Goal: Task Accomplishment & Management: Use online tool/utility

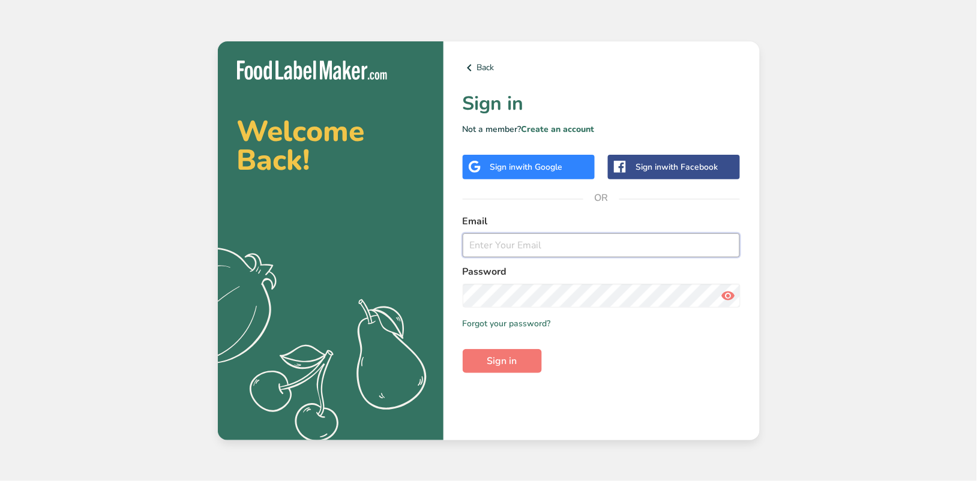
click at [523, 246] on input "email" at bounding box center [601, 245] width 278 height 24
type input "[EMAIL_ADDRESS][PERSON_NAME][DOMAIN_NAME]"
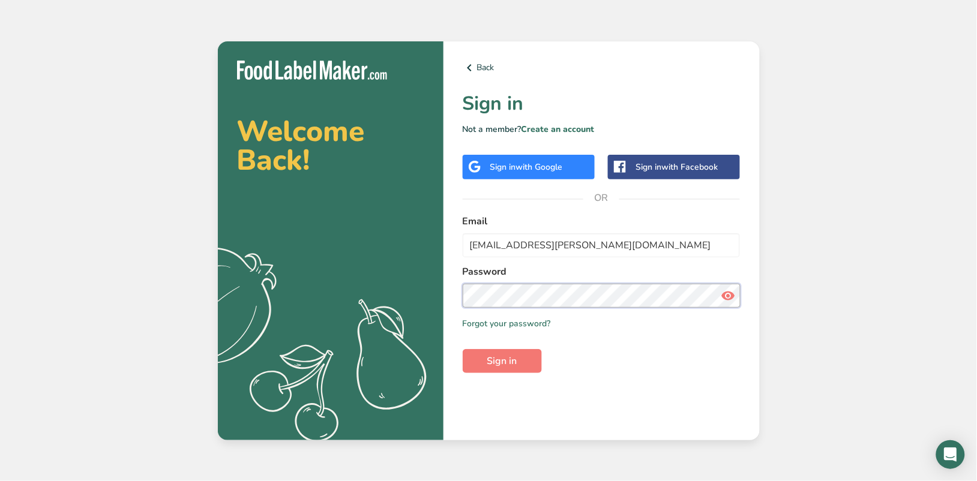
click at [462, 349] on button "Sign in" at bounding box center [501, 361] width 79 height 24
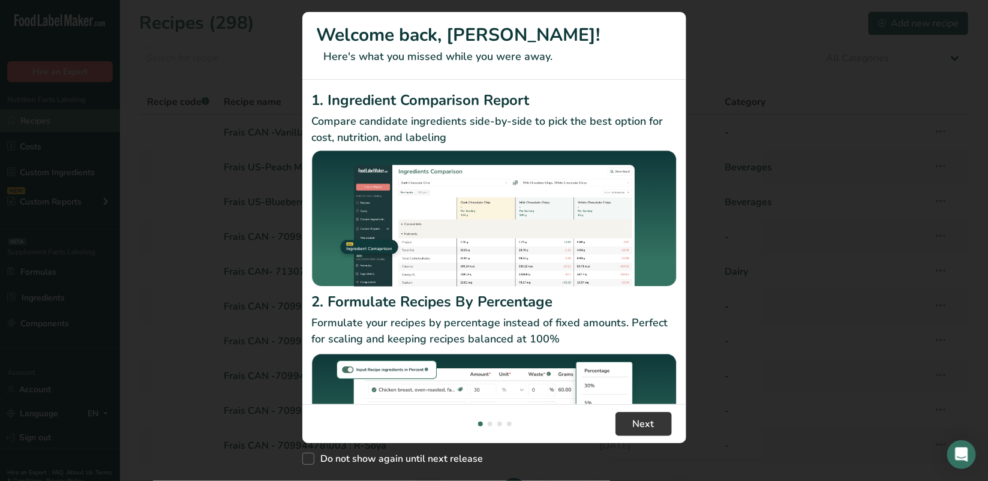
click at [34, 119] on div "New Features" at bounding box center [494, 240] width 988 height 481
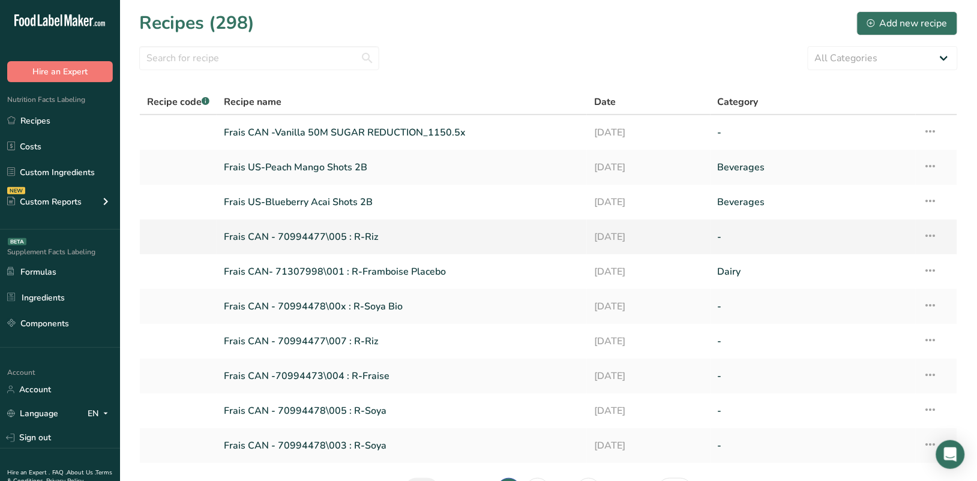
click at [333, 234] on link "Frais CAN - 70994477\005 : R-Riz" at bounding box center [402, 236] width 356 height 25
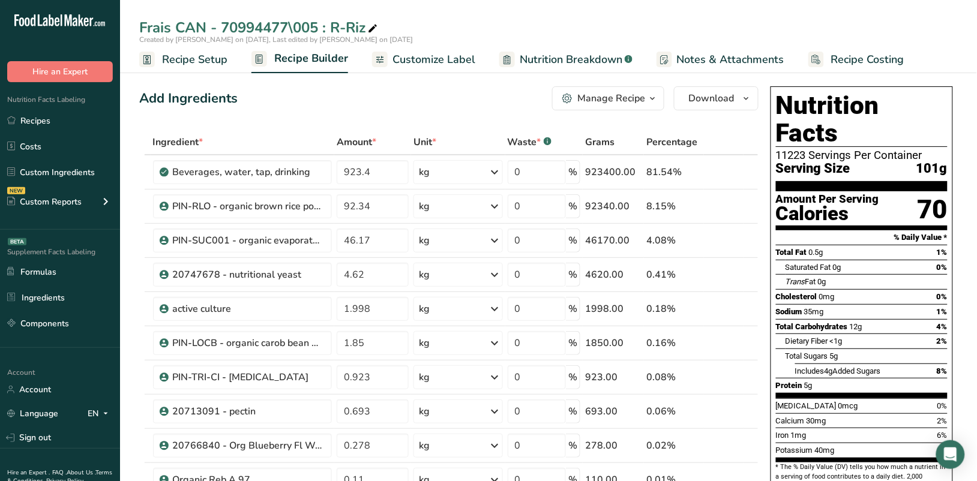
drag, startPoint x: 223, startPoint y: 25, endPoint x: 290, endPoint y: 30, distance: 67.4
click at [290, 30] on div "Frais CAN - 70994477\005 : R-Riz" at bounding box center [259, 28] width 241 height 22
click at [369, 346] on input "1.85" at bounding box center [372, 343] width 71 height 24
drag, startPoint x: 371, startPoint y: 344, endPoint x: 341, endPoint y: 343, distance: 30.0
click at [341, 343] on input "1.85" at bounding box center [372, 343] width 71 height 24
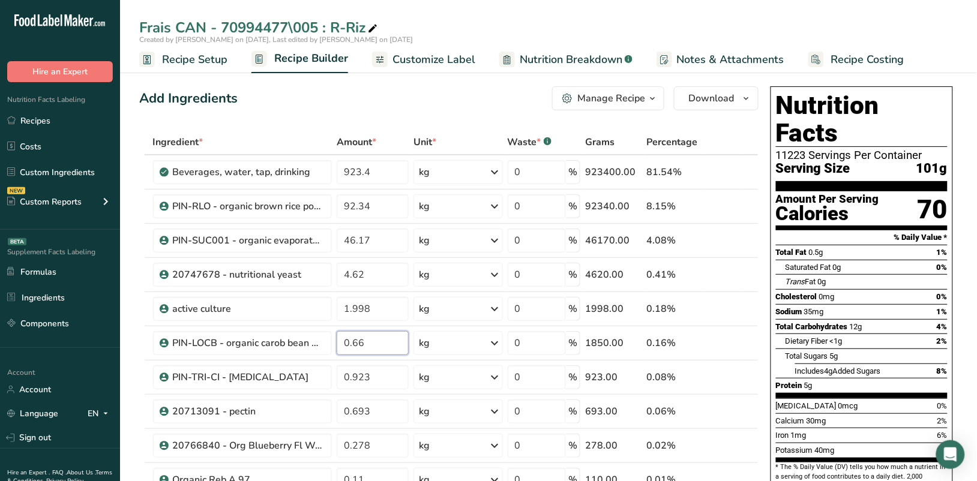
type input "1.85"
click at [391, 409] on div "Ingredient * Amount * Unit * Waste * .a-a{fill:#347362;}.b-a{fill:#fff;} Grams …" at bounding box center [448, 385] width 619 height 511
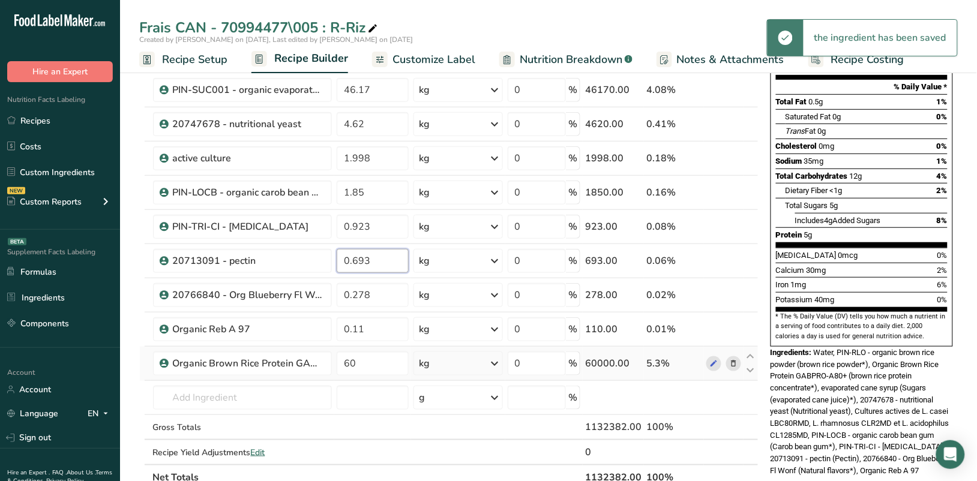
scroll to position [150, 0]
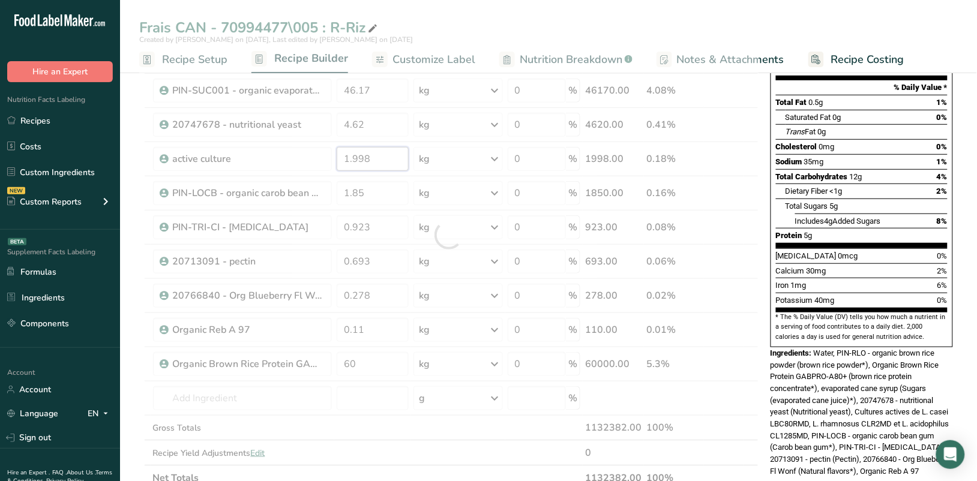
drag, startPoint x: 384, startPoint y: 163, endPoint x: 345, endPoint y: 155, distance: 39.9
click at [345, 155] on div "Ingredient * Amount * Unit * Waste * .a-a{fill:#347362;}.b-a{fill:#fff;} Grams …" at bounding box center [448, 235] width 619 height 511
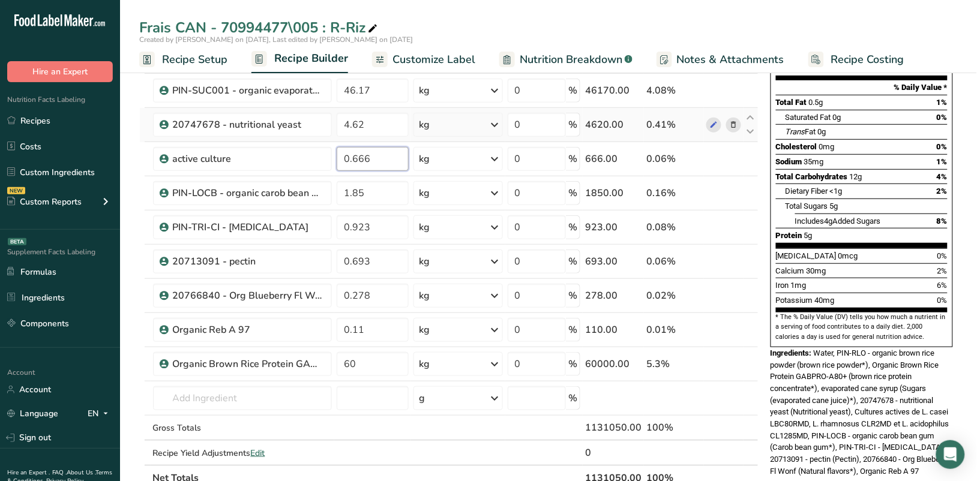
type input "0.666"
click at [452, 128] on div "Ingredient * Amount * Unit * Waste * .a-a{fill:#347362;}.b-a{fill:#fff;} Grams …" at bounding box center [448, 235] width 619 height 511
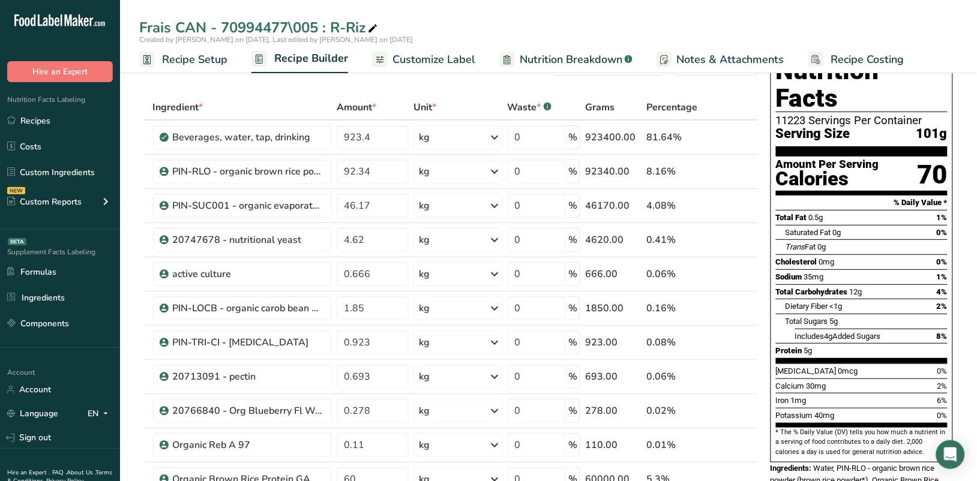
scroll to position [0, 0]
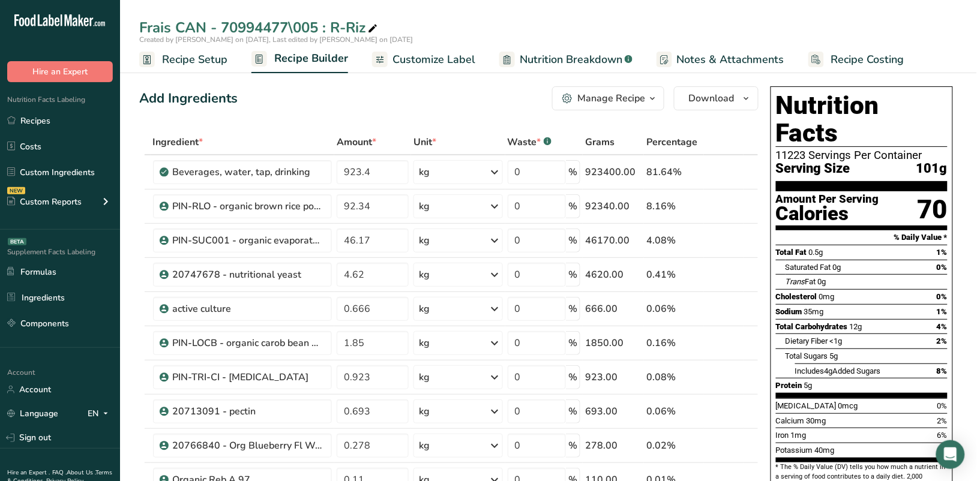
click at [439, 61] on span "Customize Label" at bounding box center [433, 60] width 83 height 16
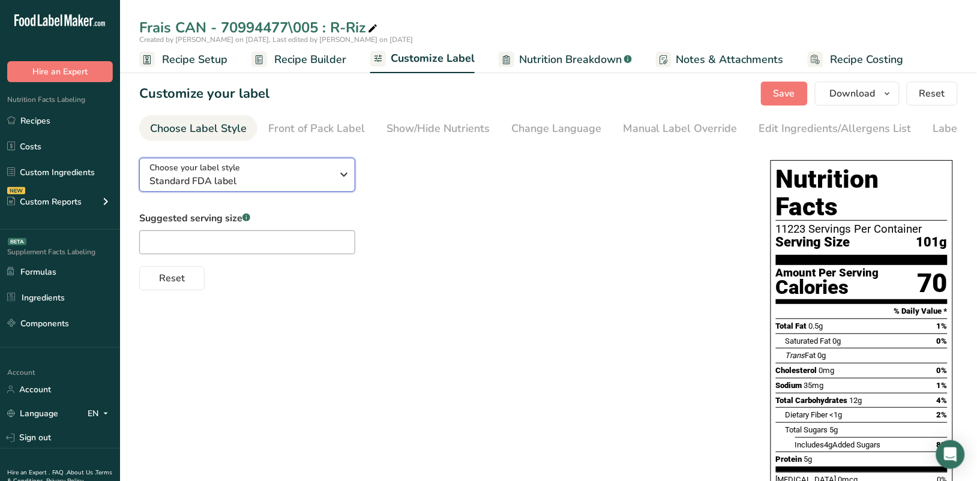
click at [346, 170] on icon "button" at bounding box center [344, 175] width 14 height 22
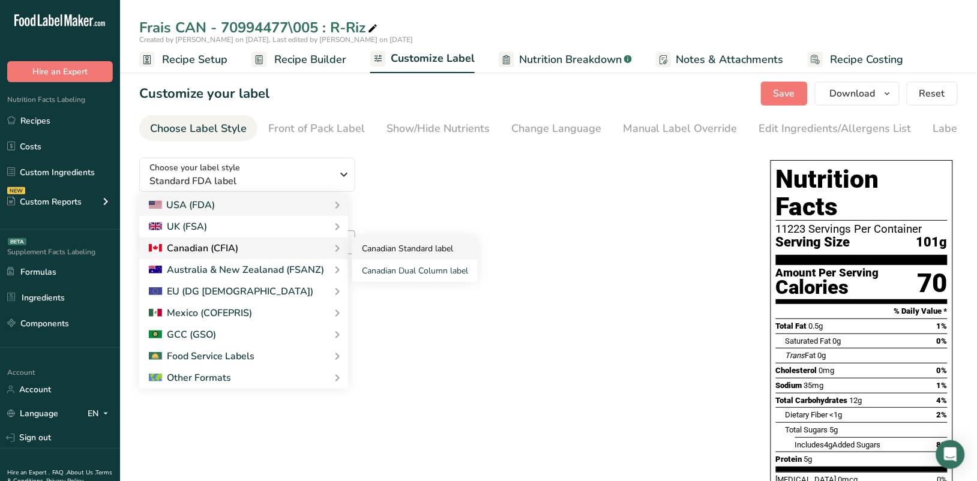
click at [411, 250] on link "Canadian Standard label" at bounding box center [414, 249] width 125 height 22
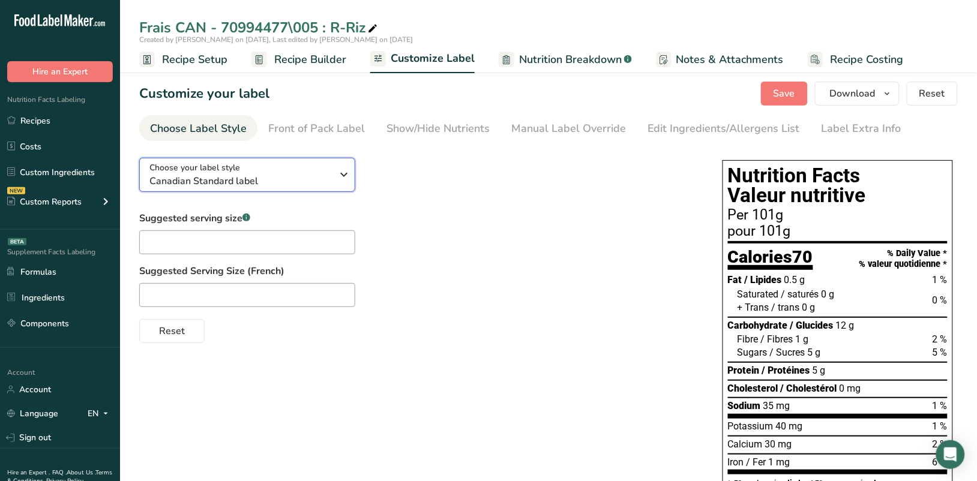
click at [343, 174] on icon "button" at bounding box center [344, 175] width 14 height 22
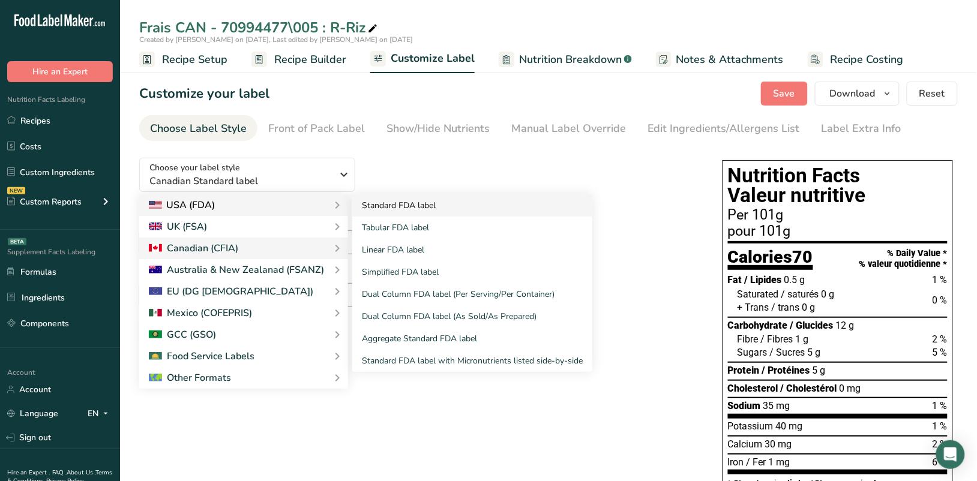
click at [405, 202] on link "Standard FDA label" at bounding box center [472, 205] width 240 height 22
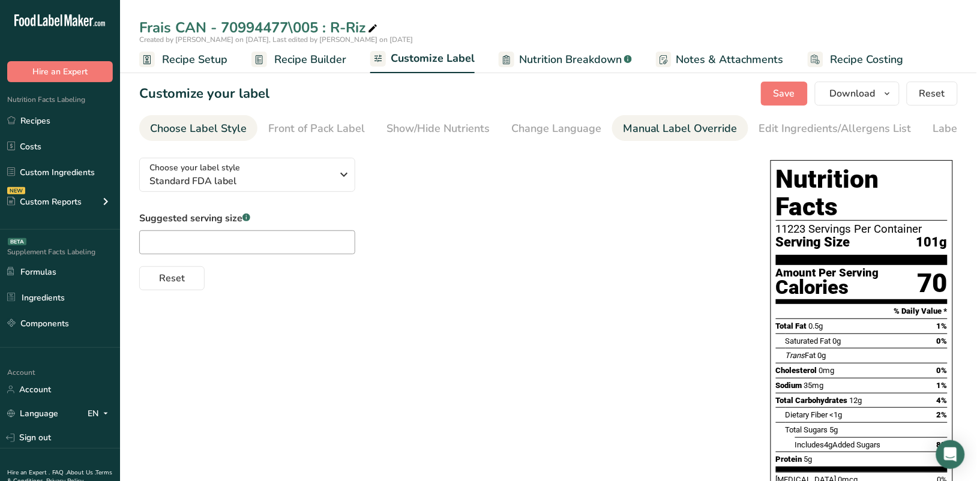
click at [695, 130] on div "Manual Label Override" at bounding box center [680, 129] width 115 height 16
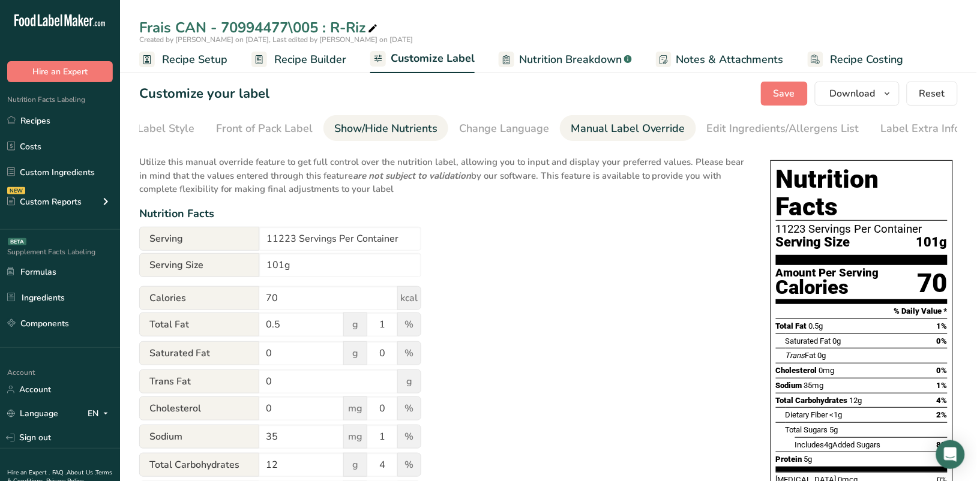
click at [398, 130] on div "Show/Hide Nutrients" at bounding box center [385, 129] width 103 height 16
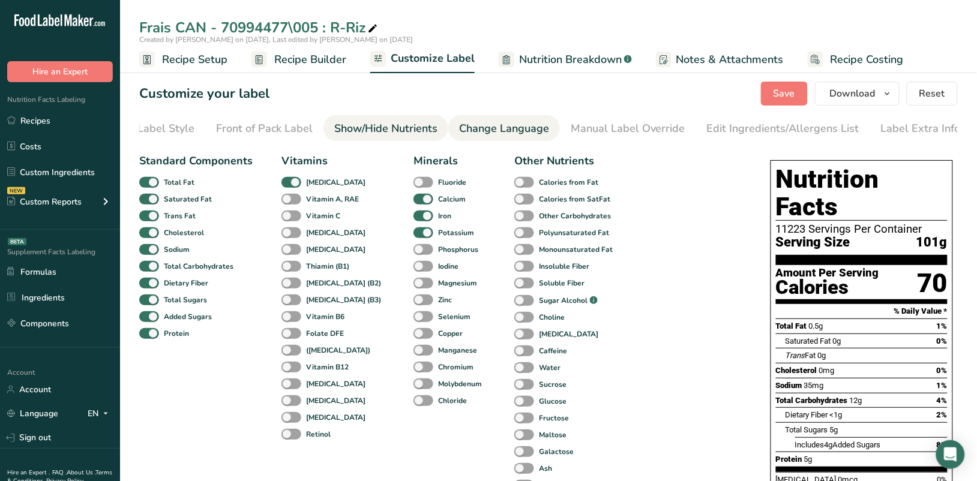
click at [496, 131] on div "Change Language" at bounding box center [504, 129] width 90 height 16
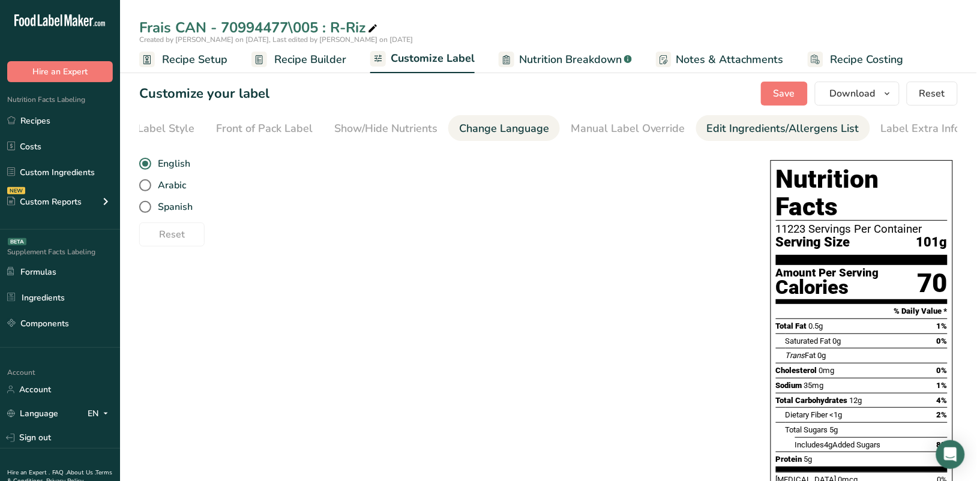
click at [724, 128] on div "Edit Ingredients/Allergens List" at bounding box center [783, 129] width 152 height 16
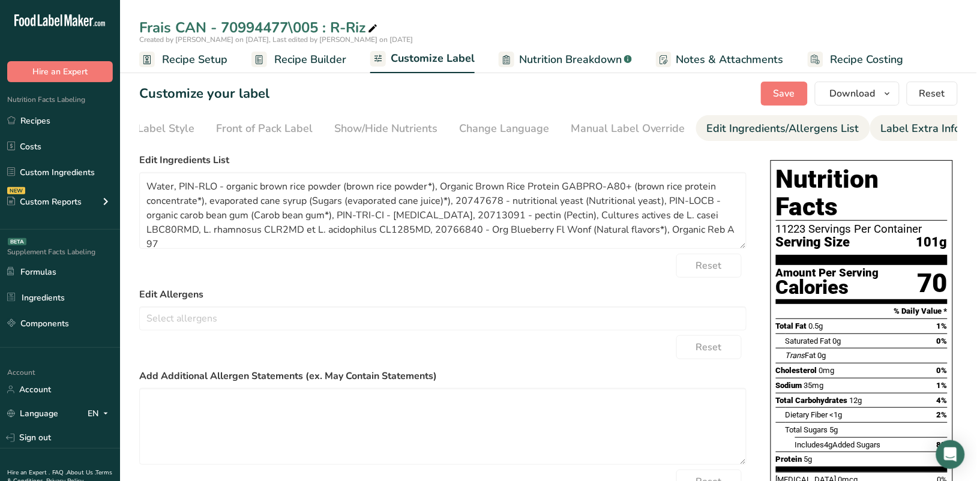
click at [903, 127] on div "Label Extra Info" at bounding box center [921, 129] width 80 height 16
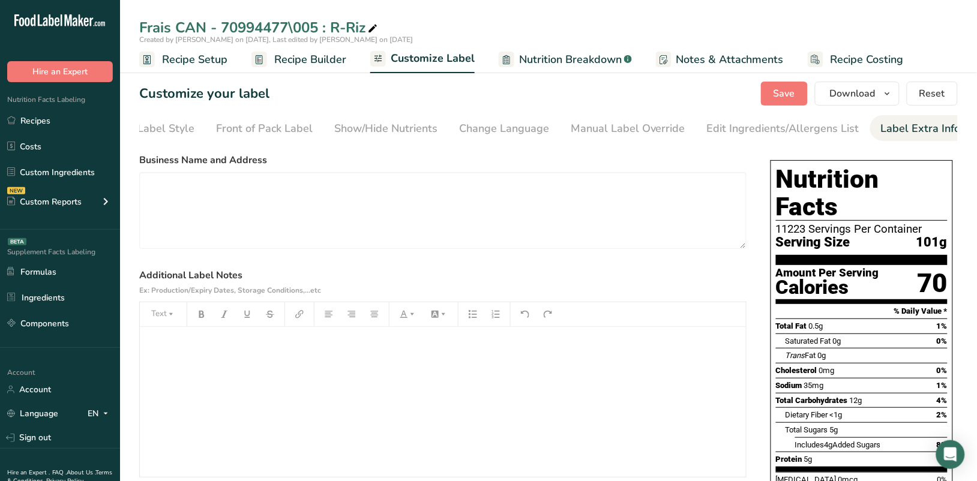
click at [569, 56] on span "Nutrition Breakdown" at bounding box center [570, 60] width 103 height 16
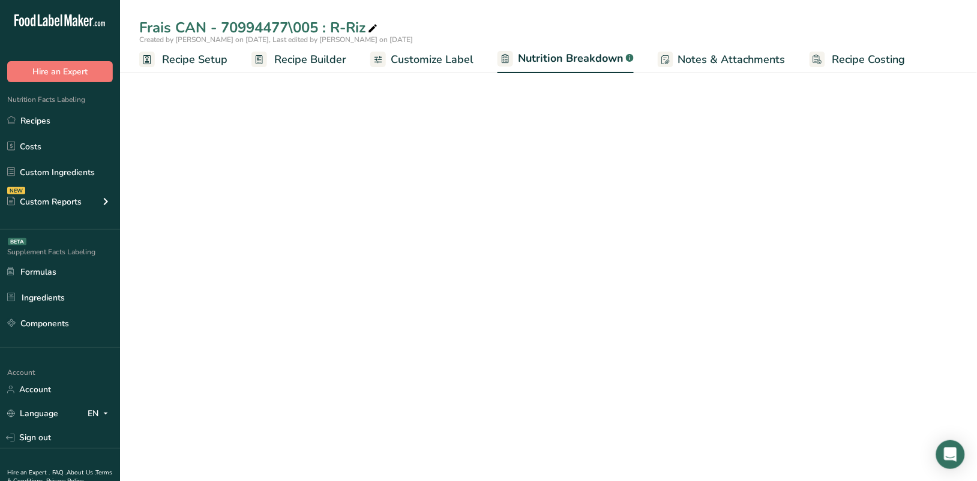
select select "Calories"
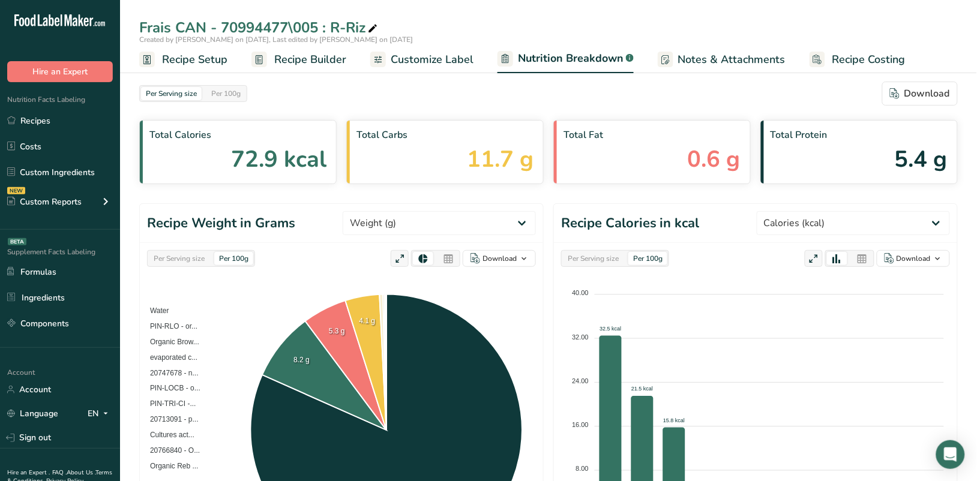
click at [301, 60] on span "Recipe Builder" at bounding box center [310, 60] width 72 height 16
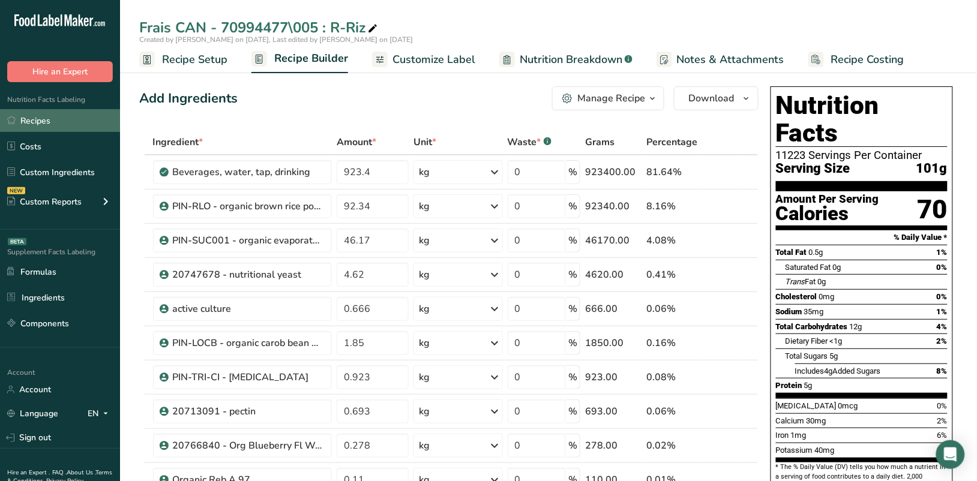
click at [42, 113] on link "Recipes" at bounding box center [60, 120] width 120 height 23
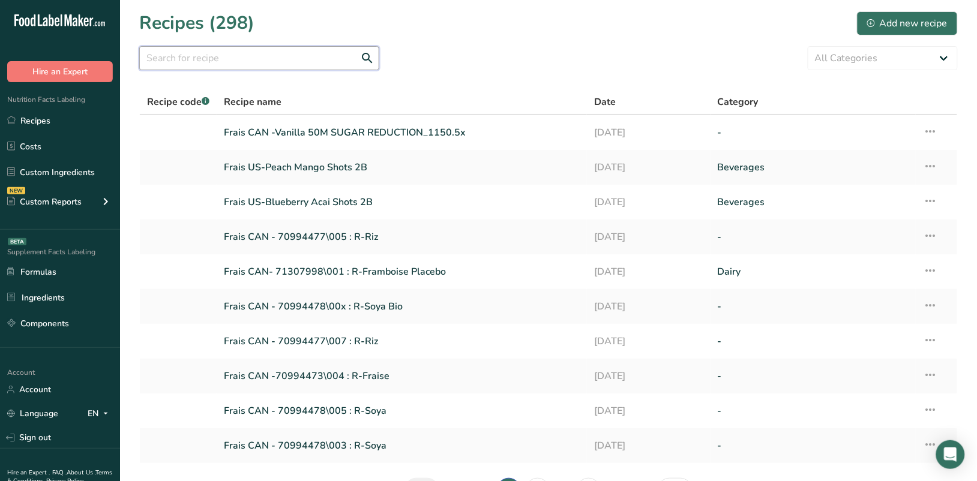
click at [287, 61] on input "text" at bounding box center [259, 58] width 240 height 24
click at [334, 238] on link "Frais CAN - 70994477\005 : R-Riz" at bounding box center [402, 236] width 356 height 25
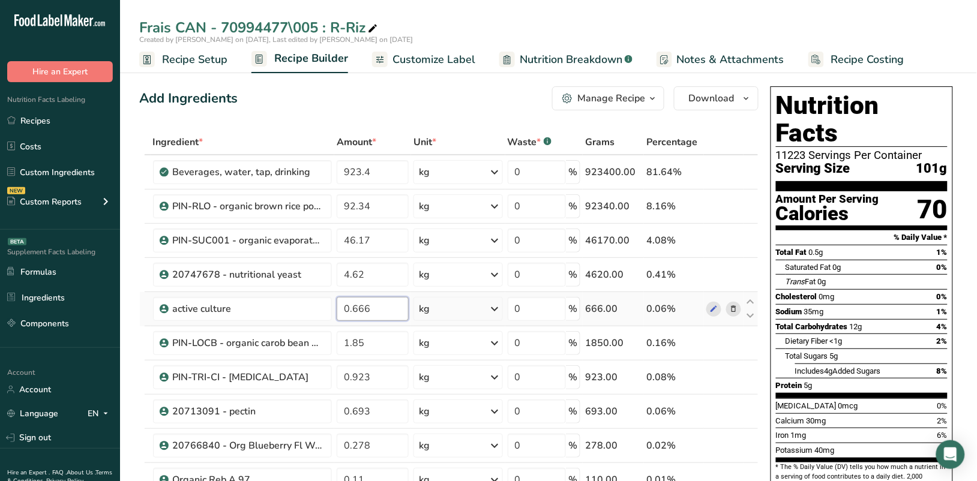
click at [383, 311] on input "0.666" at bounding box center [372, 309] width 71 height 24
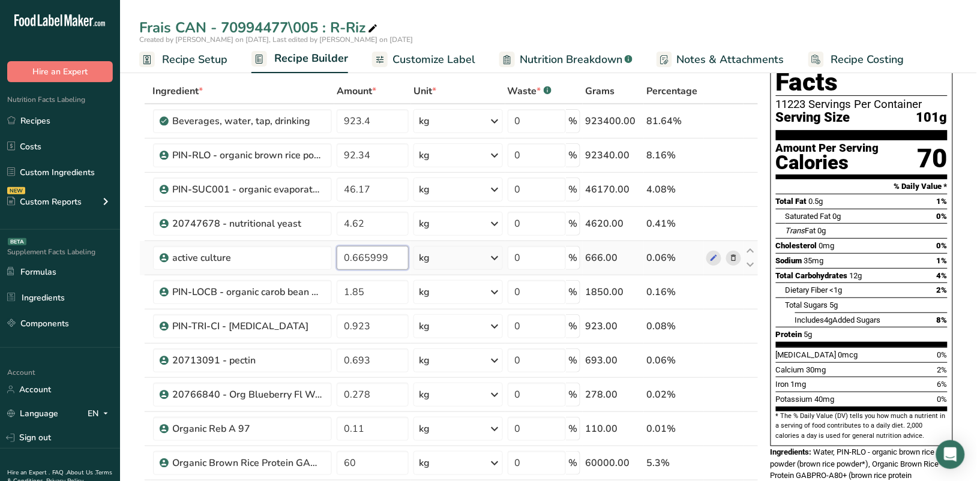
scroll to position [75, 0]
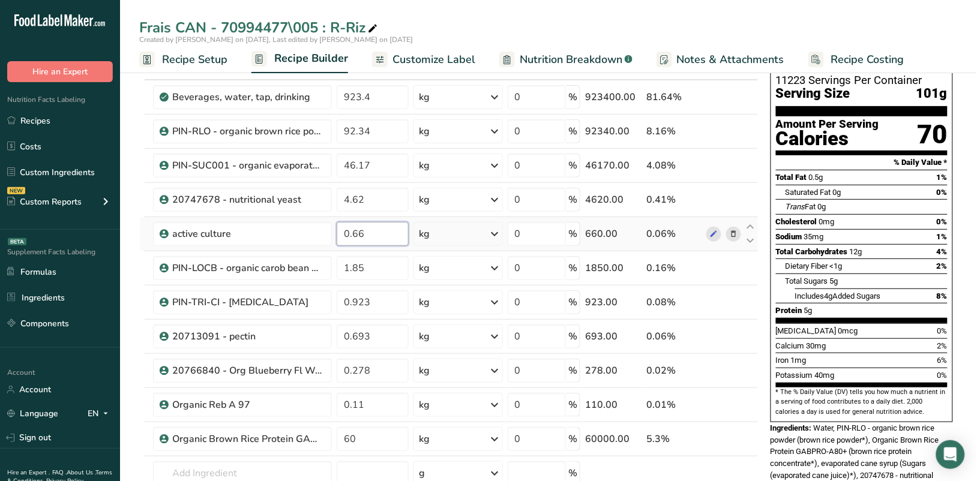
type input "0.666"
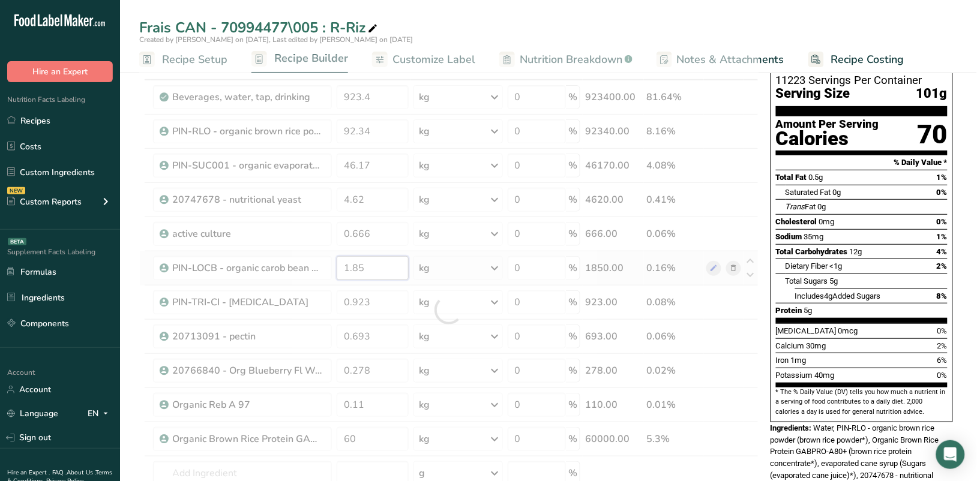
click at [394, 268] on div "Ingredient * Amount * Unit * Waste * .a-a{fill:#347362;}.b-a{fill:#fff;} Grams …" at bounding box center [448, 310] width 619 height 511
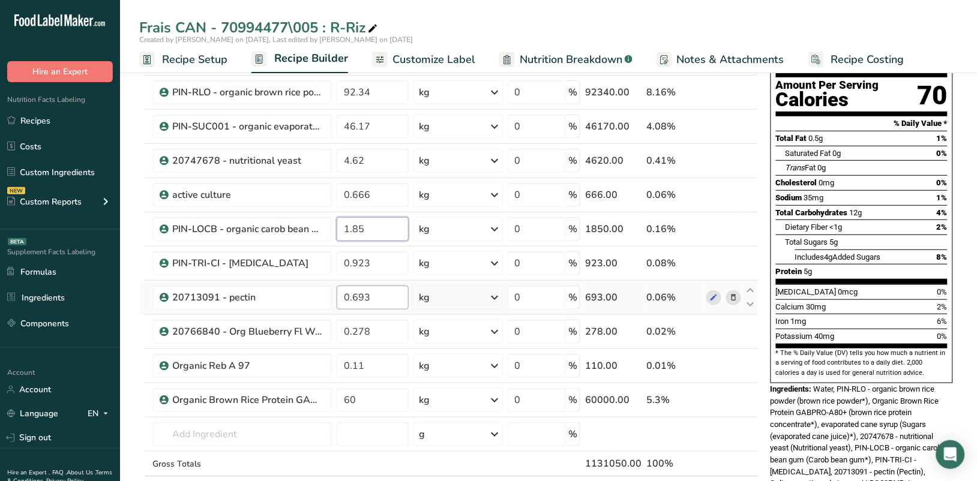
scroll to position [150, 0]
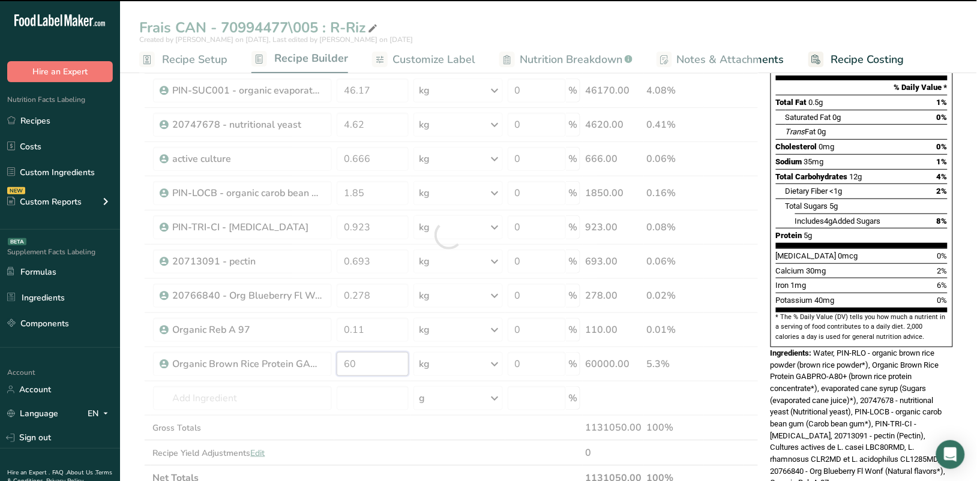
drag, startPoint x: 360, startPoint y: 365, endPoint x: 343, endPoint y: 365, distance: 16.8
click at [343, 365] on div "Ingredient * Amount * Unit * Waste * .a-a{fill:#347362;}.b-a{fill:#fff;} Grams …" at bounding box center [448, 235] width 619 height 511
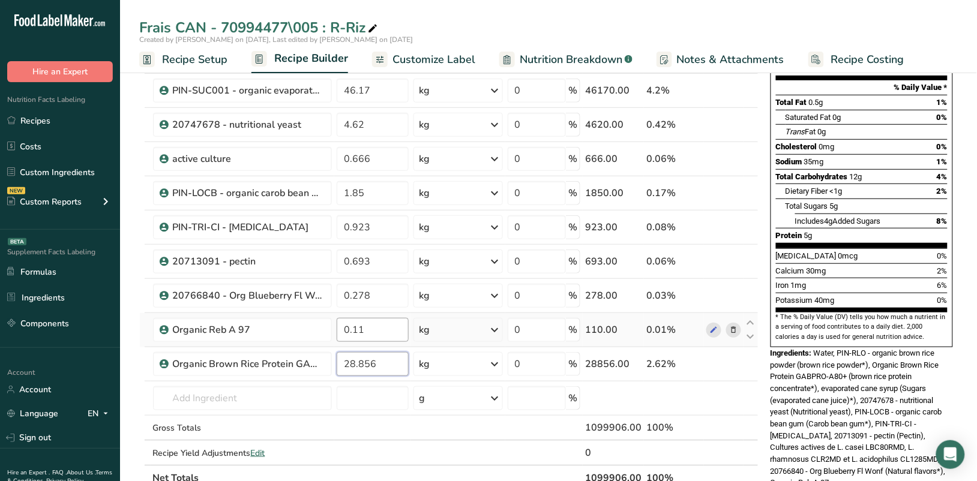
type input "28.856"
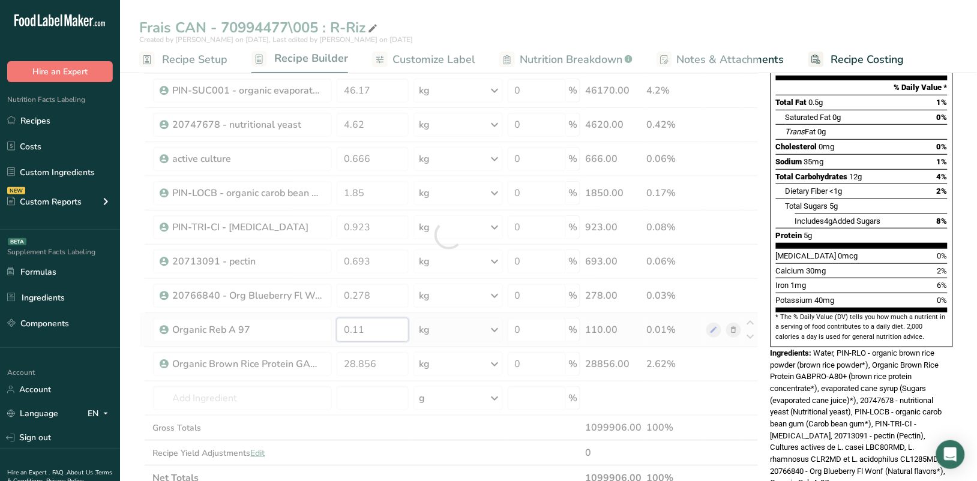
click at [383, 336] on div "Ingredient * Amount * Unit * Waste * .a-a{fill:#347362;}.b-a{fill:#fff;} Grams …" at bounding box center [448, 235] width 619 height 511
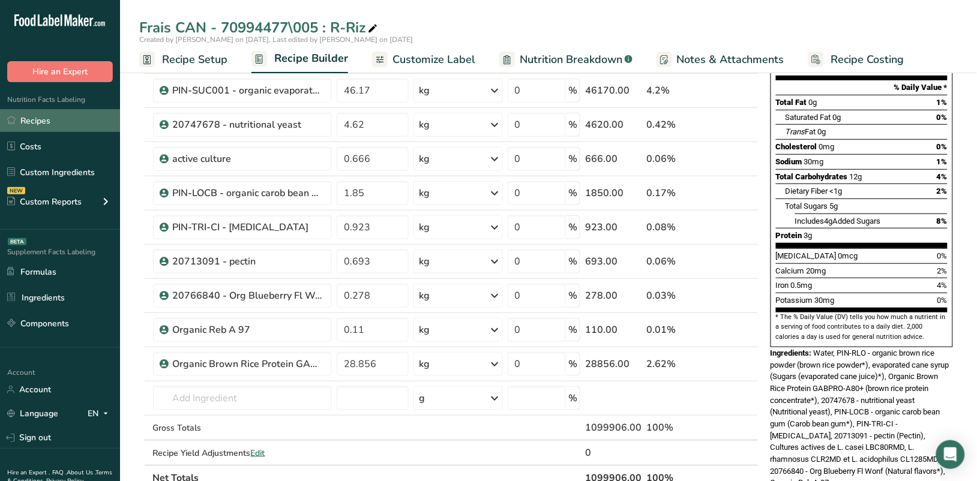
click at [43, 116] on link "Recipes" at bounding box center [60, 120] width 120 height 23
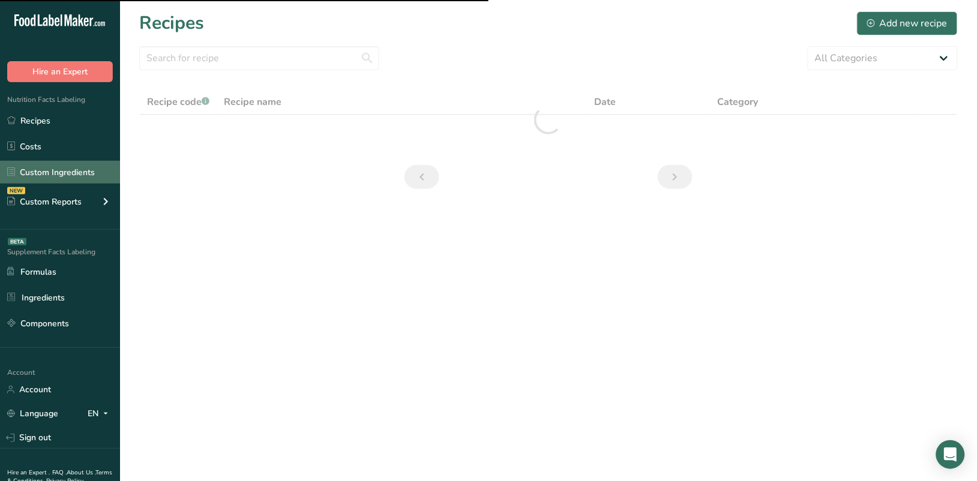
click at [46, 167] on link "Custom Ingredients" at bounding box center [60, 172] width 120 height 23
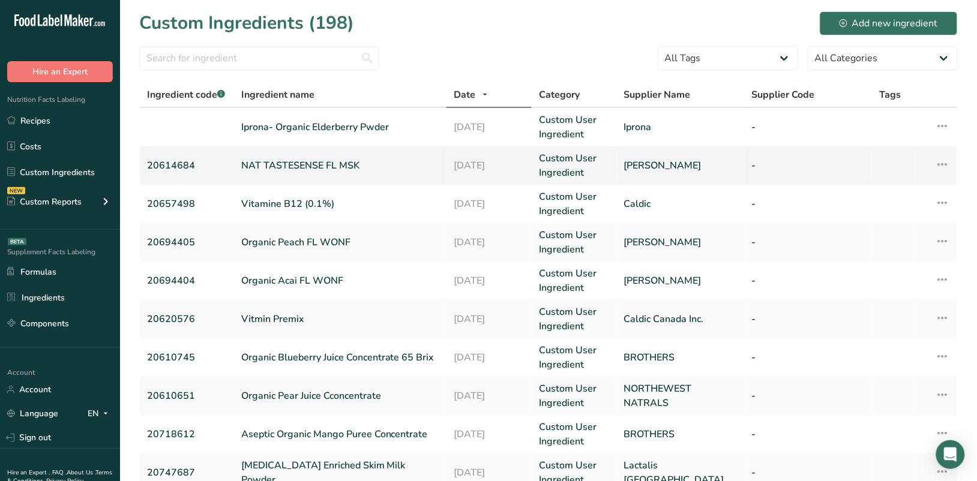
drag, startPoint x: 271, startPoint y: 160, endPoint x: 942, endPoint y: 160, distance: 671.2
click at [942, 160] on icon at bounding box center [942, 165] width 14 height 22
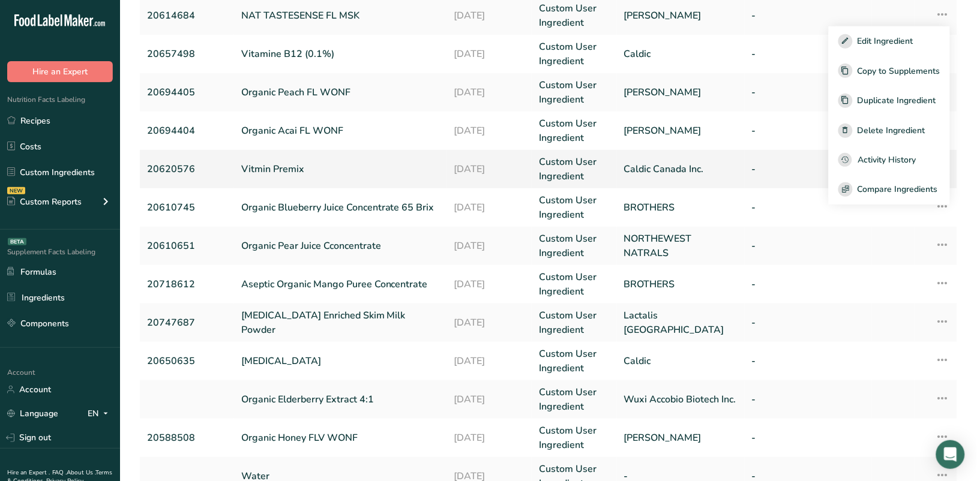
scroll to position [225, 0]
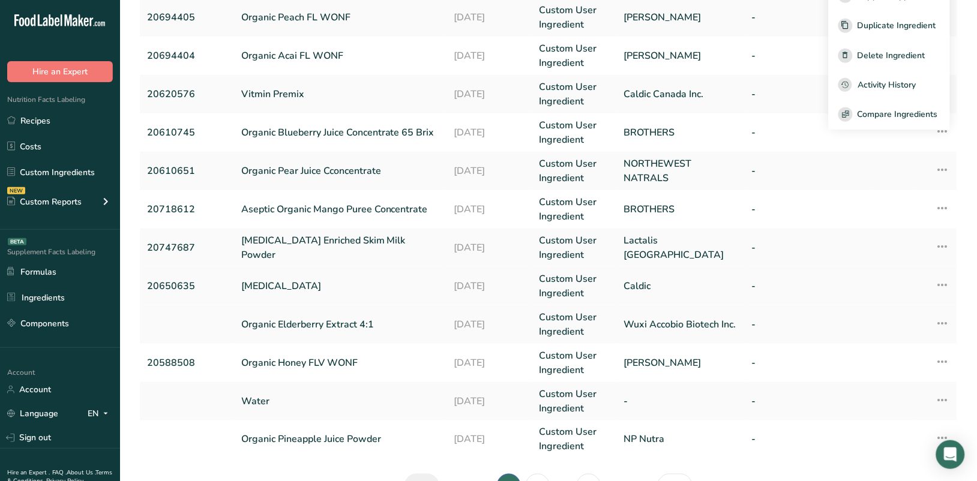
click at [945, 281] on icon at bounding box center [942, 285] width 14 height 22
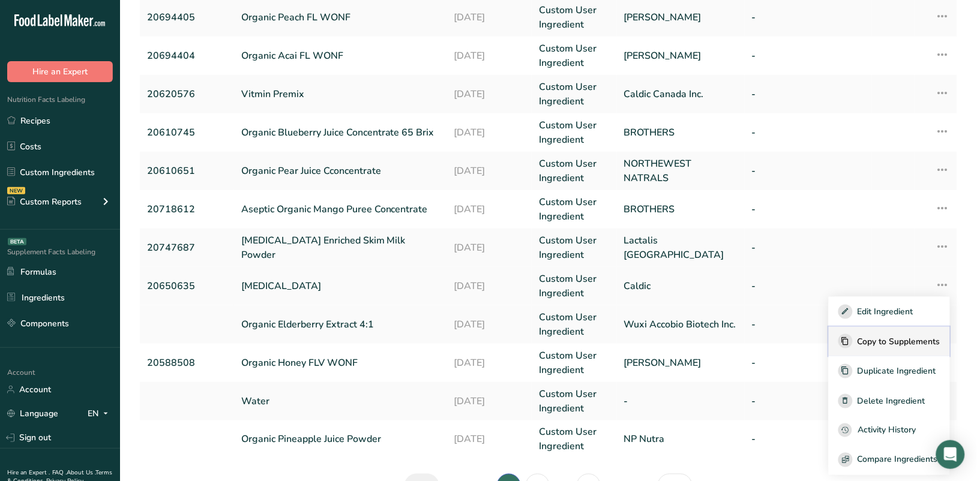
click at [912, 340] on span "Copy to Supplements" at bounding box center [898, 341] width 83 height 13
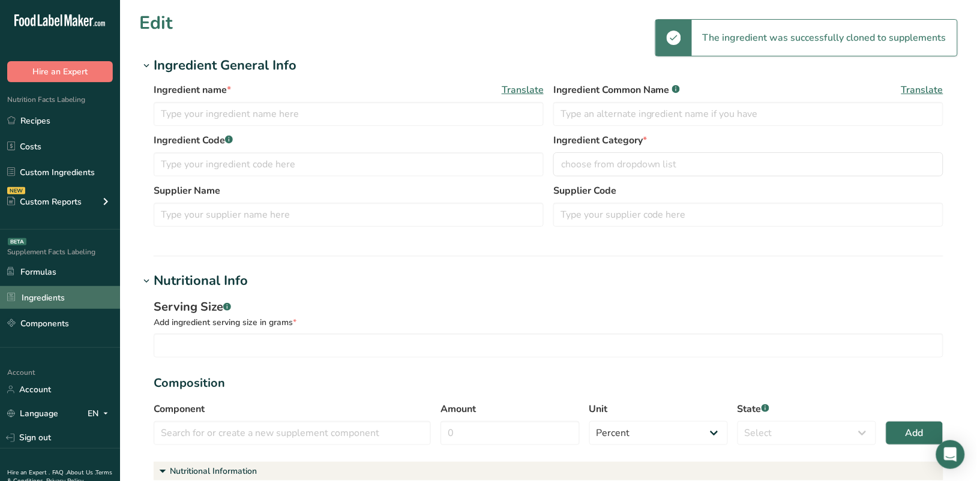
type input "[MEDICAL_DATA]"
type input "20650635"
type input "Caldic"
type input "100.0002"
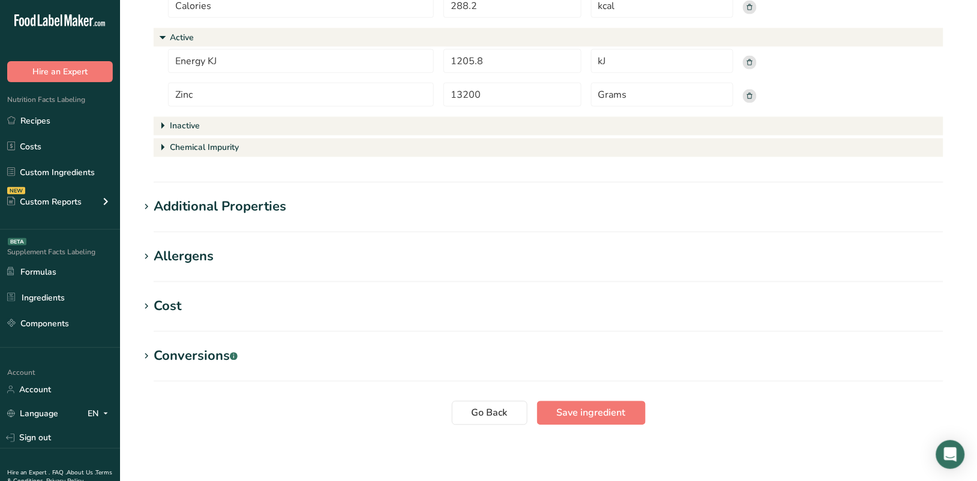
scroll to position [523, 0]
click at [591, 417] on span "Save ingredient" at bounding box center [591, 412] width 69 height 14
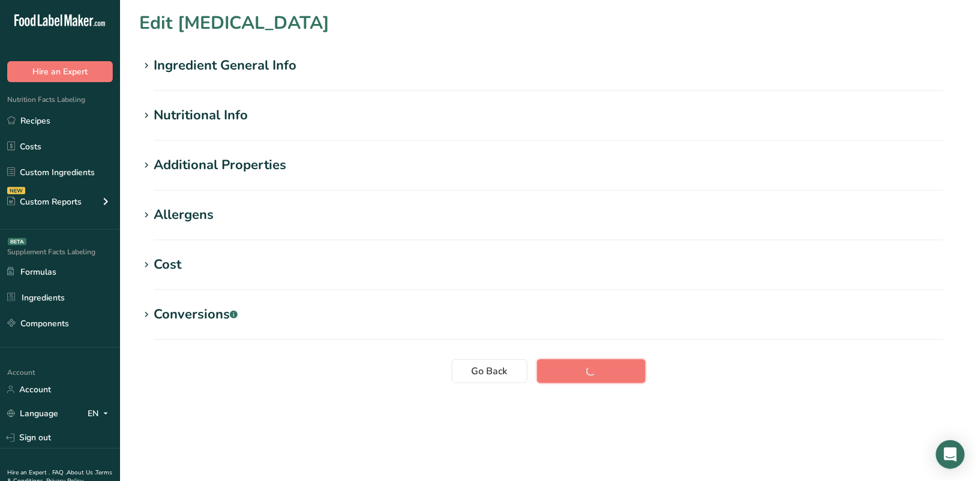
scroll to position [0, 0]
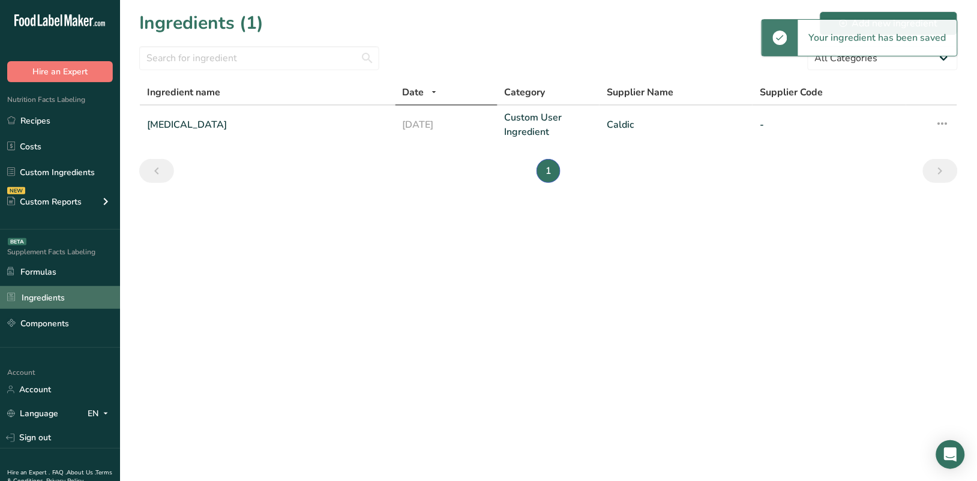
click at [43, 295] on link "Ingredients" at bounding box center [60, 297] width 120 height 23
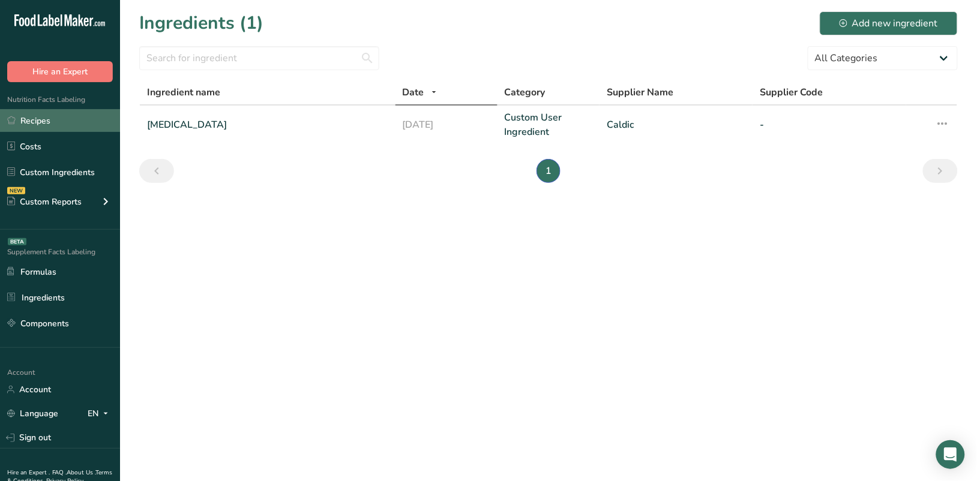
click at [43, 121] on link "Recipes" at bounding box center [60, 120] width 120 height 23
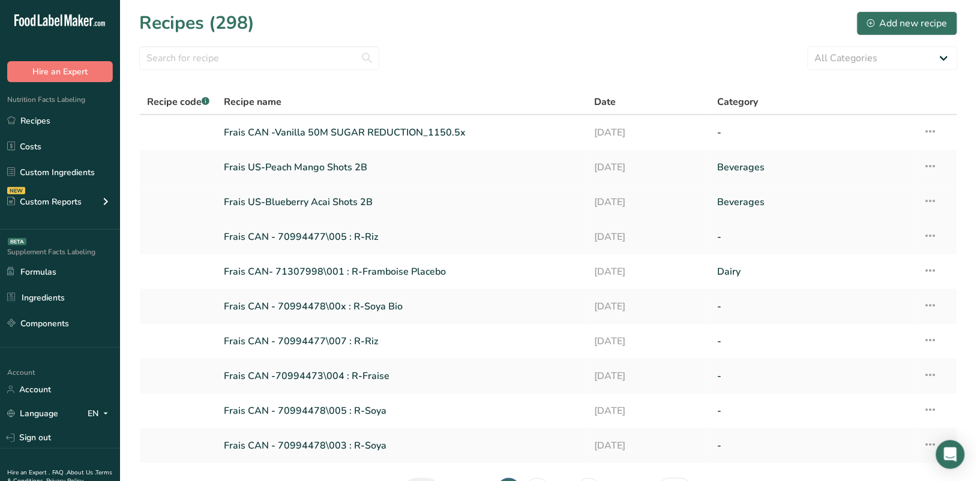
click at [932, 200] on icon at bounding box center [930, 201] width 14 height 22
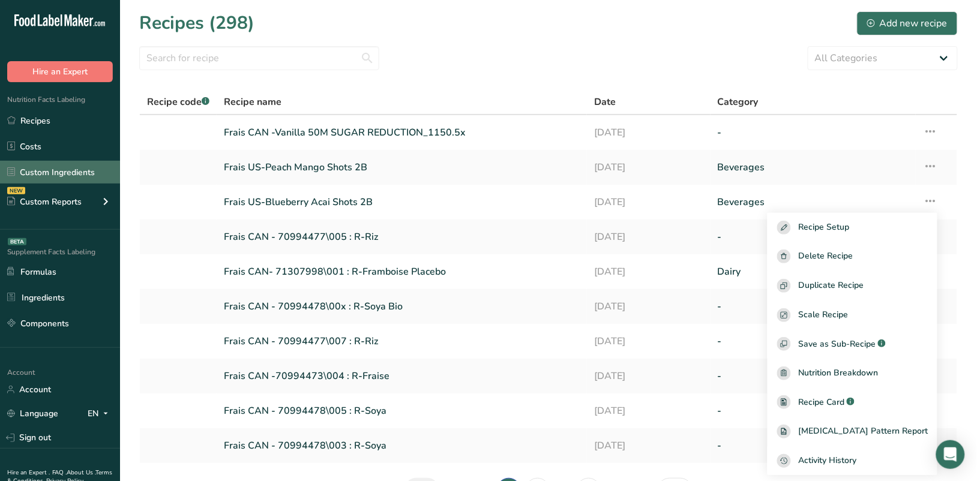
click at [55, 170] on link "Custom Ingredients" at bounding box center [60, 172] width 120 height 23
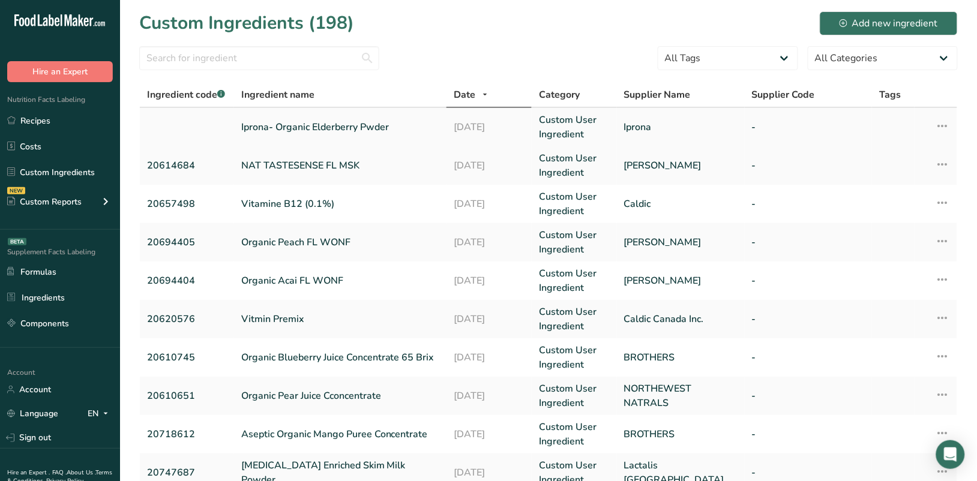
click at [942, 124] on icon at bounding box center [942, 126] width 14 height 22
